Goal: Navigation & Orientation: Find specific page/section

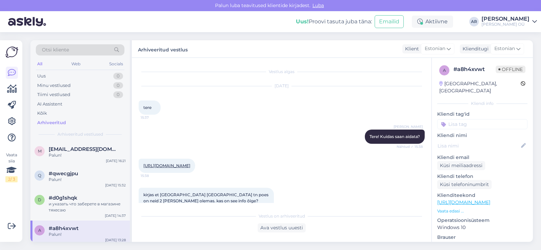
scroll to position [436, 0]
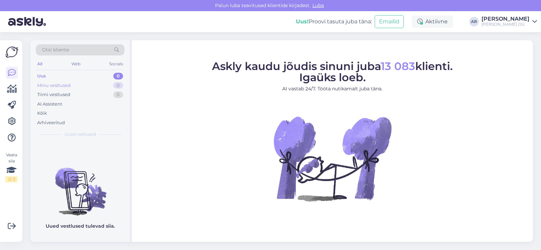
click at [99, 87] on div "Minu vestlused 0" at bounding box center [80, 85] width 89 height 9
click at [97, 78] on div "Uus 0" at bounding box center [80, 75] width 89 height 9
click at [96, 92] on div "Tiimi vestlused 0" at bounding box center [80, 94] width 89 height 9
click at [81, 82] on div "Minu vestlused 0" at bounding box center [80, 85] width 89 height 9
